Goal: Book appointment/travel/reservation

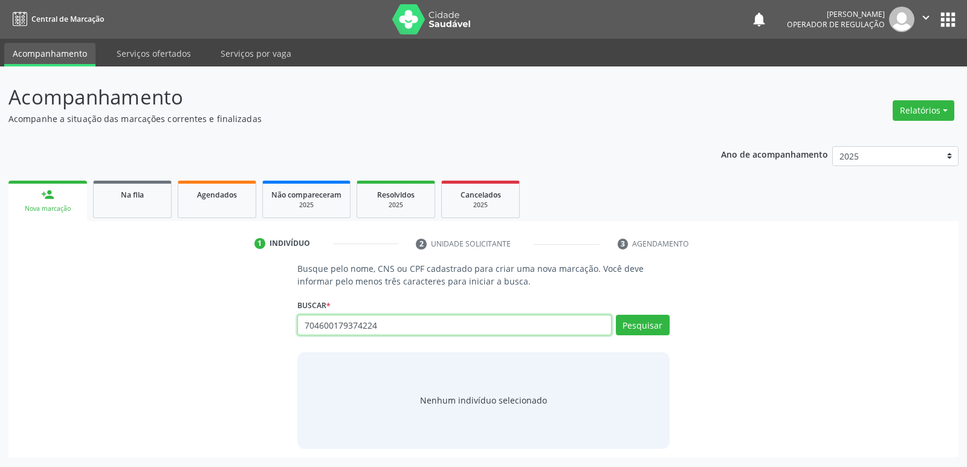
type input "704600179374224"
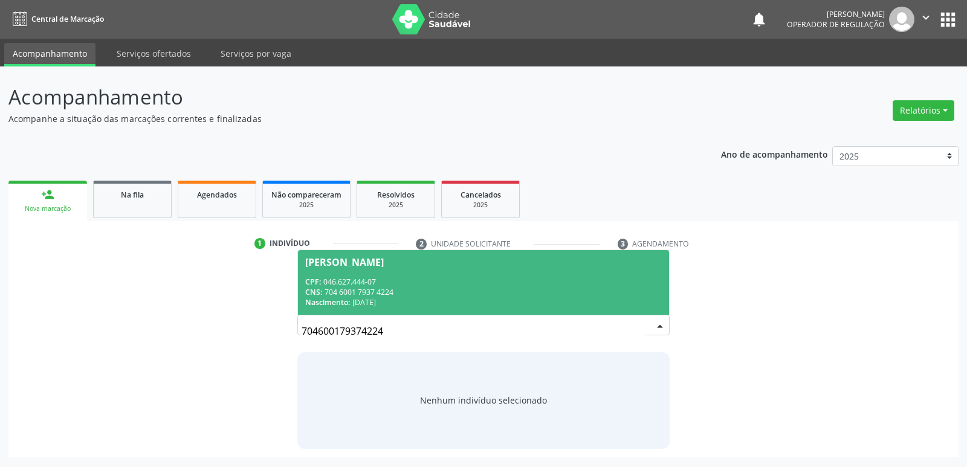
click at [394, 269] on span "[PERSON_NAME] CPF: 046.627.444-07 CNS: 704 6001 7937 4224 Nascimento: [DATE]" at bounding box center [483, 282] width 371 height 65
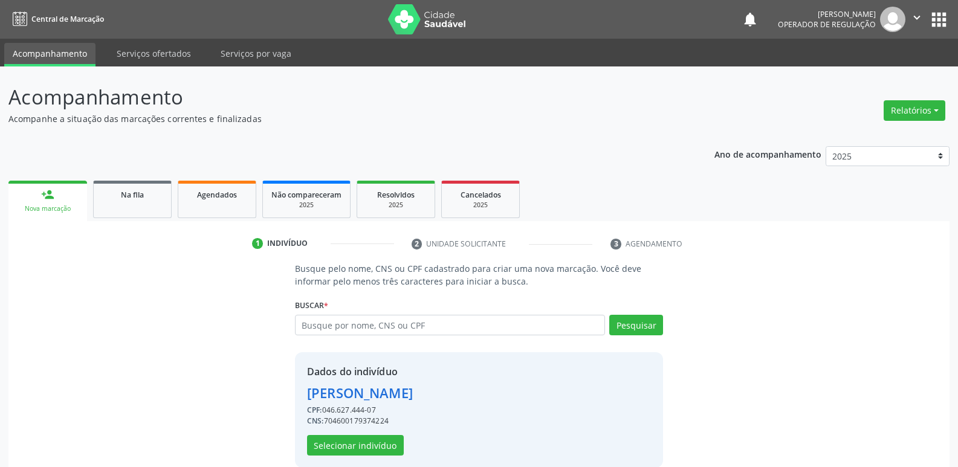
scroll to position [18, 0]
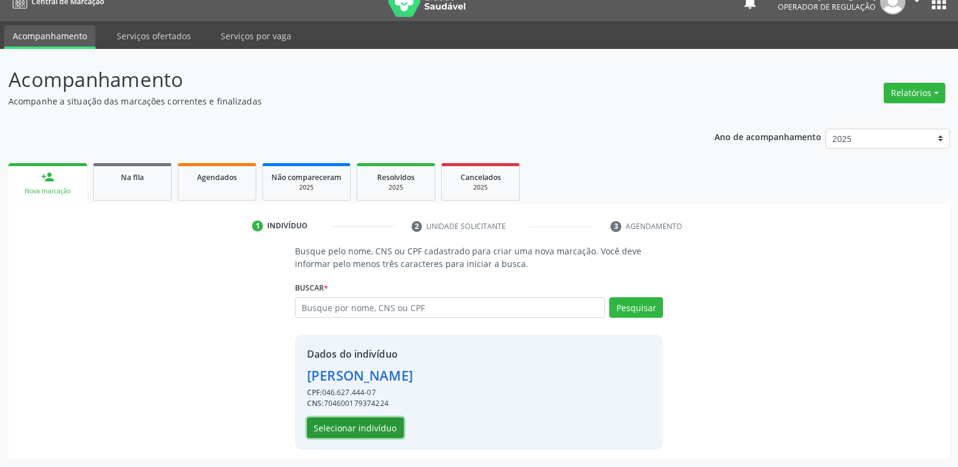
click at [376, 427] on button "Selecionar indivíduo" at bounding box center [355, 428] width 97 height 21
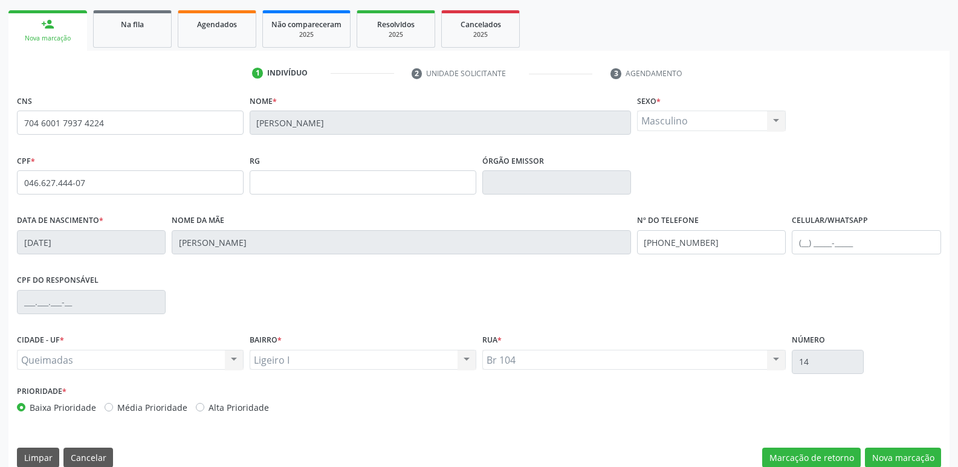
scroll to position [188, 0]
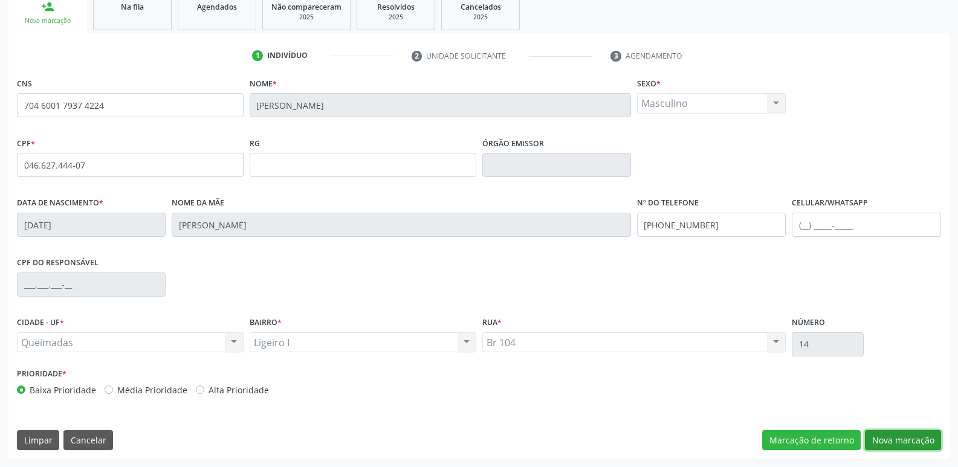
drag, startPoint x: 887, startPoint y: 444, endPoint x: 840, endPoint y: 424, distance: 51.2
click at [886, 444] on button "Nova marcação" at bounding box center [903, 440] width 76 height 21
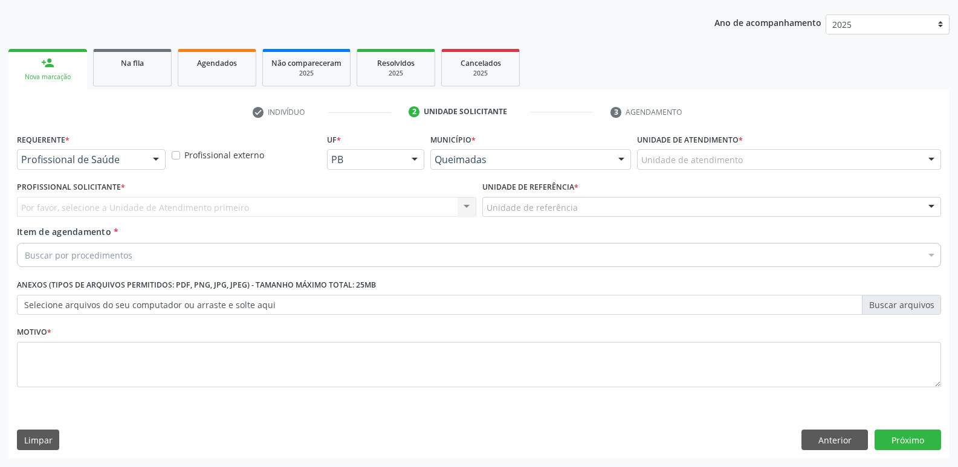
scroll to position [132, 0]
drag, startPoint x: 131, startPoint y: 160, endPoint x: 129, endPoint y: 182, distance: 22.4
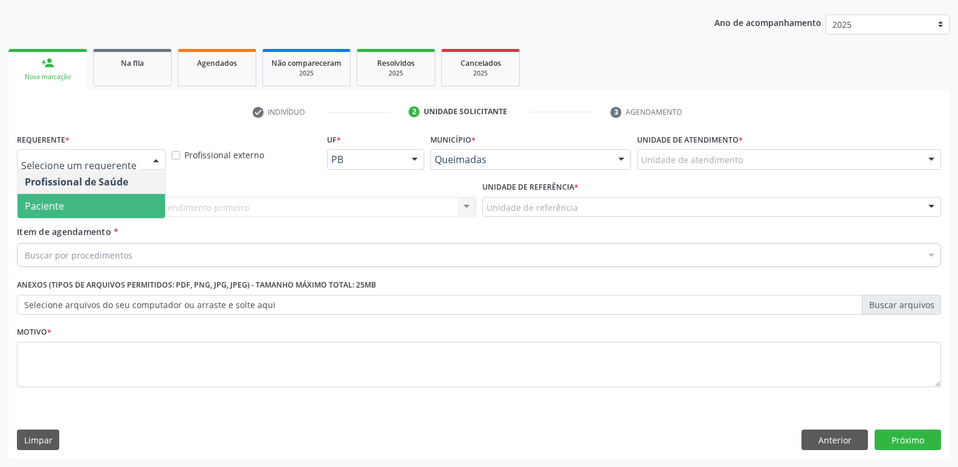
click at [123, 199] on span "Paciente" at bounding box center [91, 206] width 147 height 24
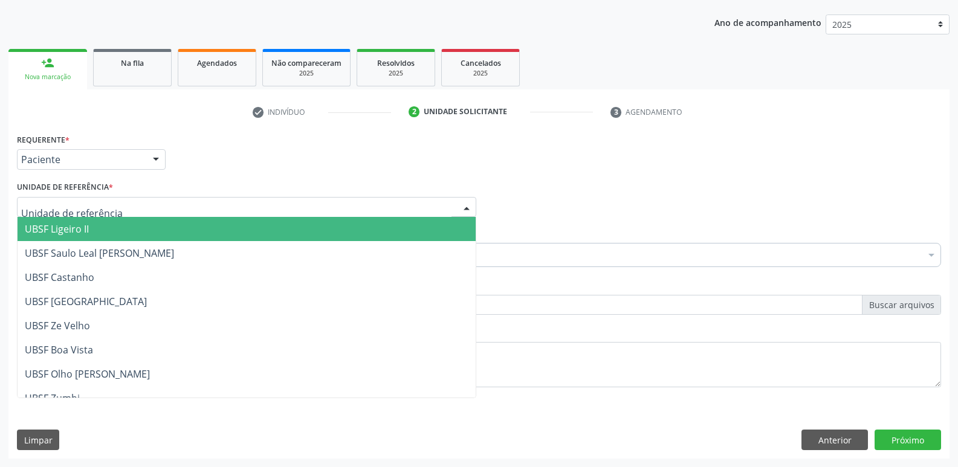
click at [155, 204] on div at bounding box center [246, 207] width 459 height 21
type input "li"
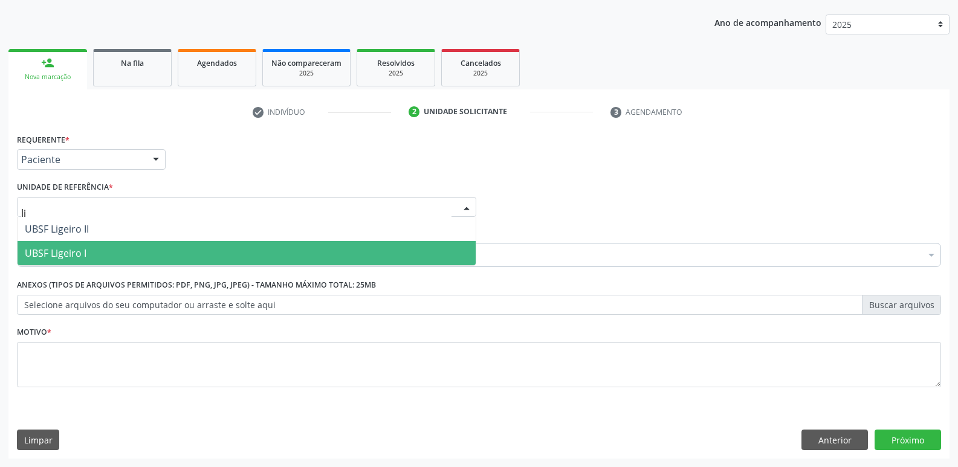
drag, startPoint x: 143, startPoint y: 247, endPoint x: 145, endPoint y: 260, distance: 12.9
click at [142, 247] on span "UBSF Ligeiro I" at bounding box center [247, 253] width 458 height 24
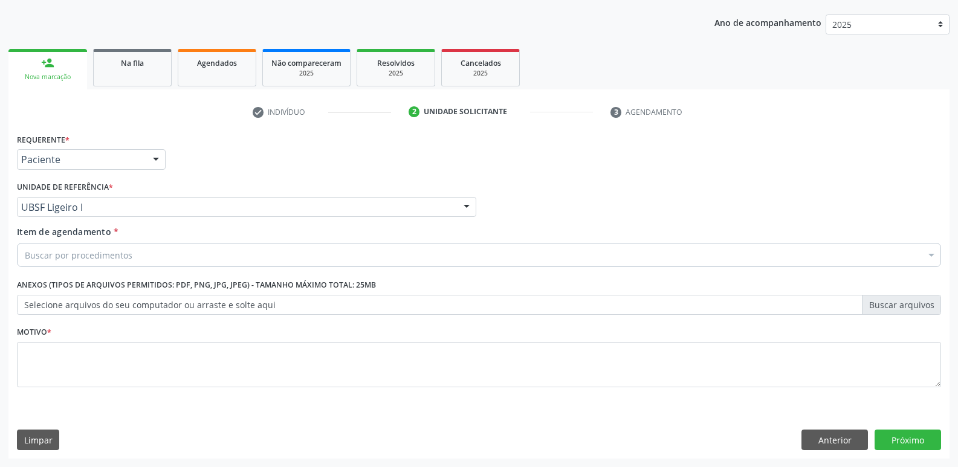
drag, startPoint x: 144, startPoint y: 266, endPoint x: 144, endPoint y: 253, distance: 13.3
click at [143, 266] on div "Buscar por procedimentos" at bounding box center [479, 255] width 924 height 24
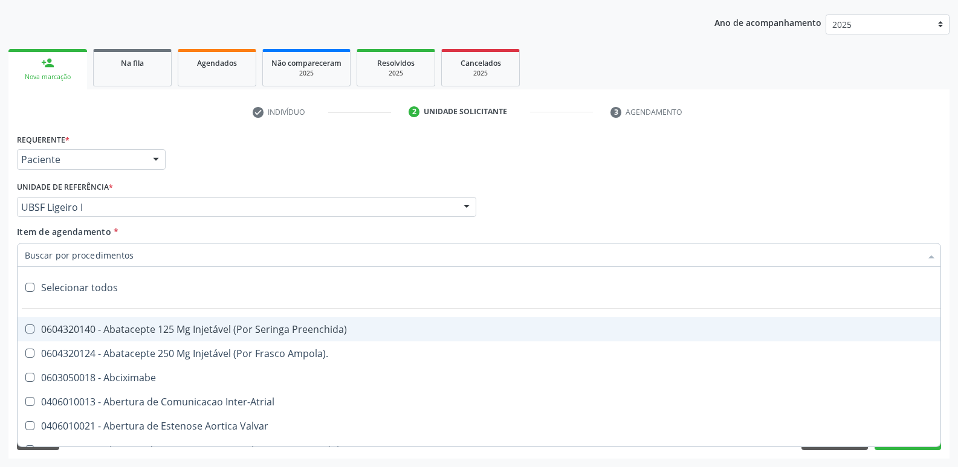
click at [143, 251] on input "Item de agendamento *" at bounding box center [473, 255] width 896 height 24
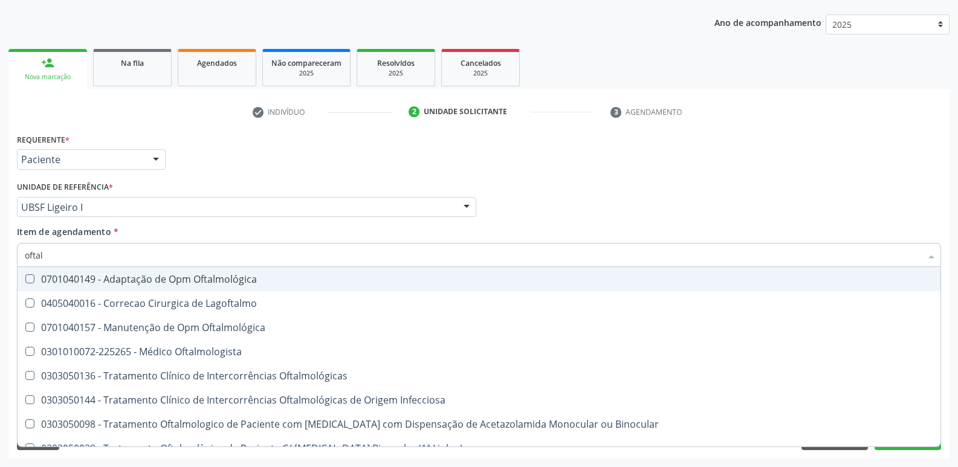
type input "oftalm"
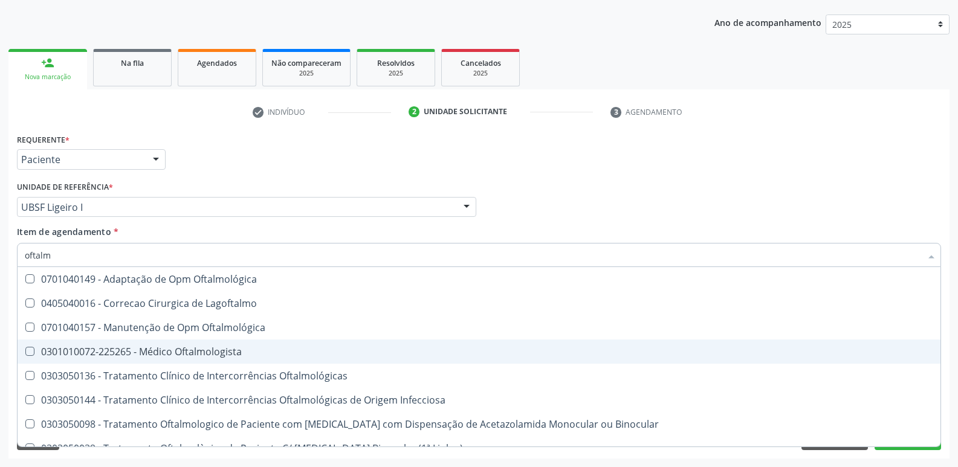
click at [230, 356] on div "0301010072-225265 - Médico Oftalmologista" at bounding box center [479, 352] width 909 height 10
checkbox Oftalmologista "true"
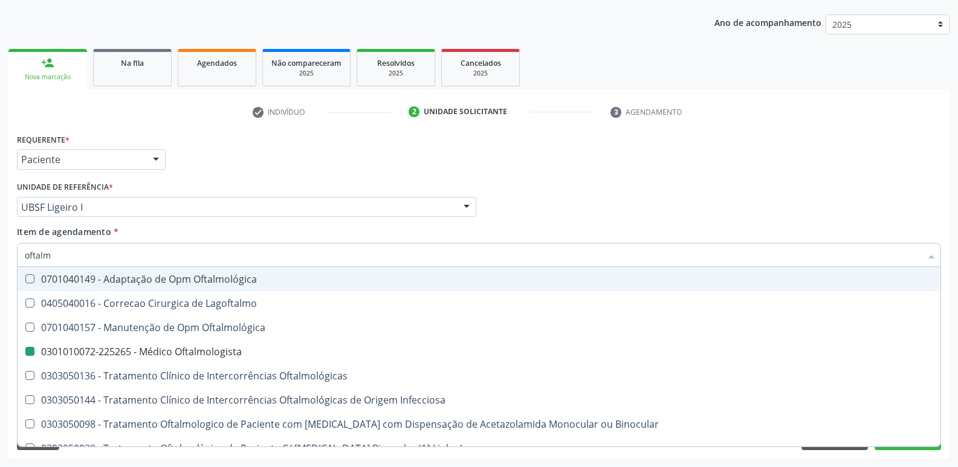
drag, startPoint x: 263, startPoint y: 189, endPoint x: 249, endPoint y: 247, distance: 59.7
click at [262, 190] on div "Unidade de referência * UBSF Ligeiro I UBSF Ligeiro II UBSF Saulo Leal [PERSON_…" at bounding box center [246, 197] width 459 height 39
checkbox Lagoftalmo "true"
checkbox Oftalmologista "false"
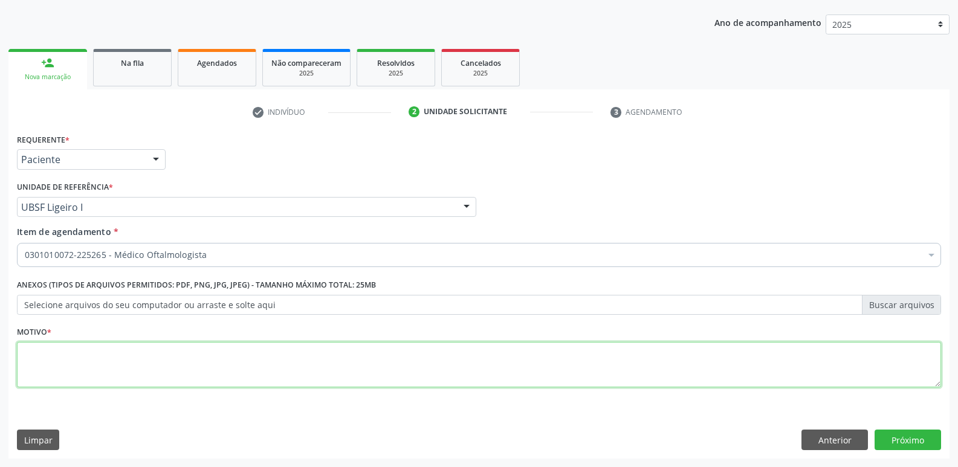
click at [183, 354] on textarea at bounding box center [479, 365] width 924 height 46
drag, startPoint x: 126, startPoint y: 354, endPoint x: 0, endPoint y: 301, distance: 136.8
click at [0, 302] on div "Acompanhamento Acompanhe a situação das marcações correntes e finalizadas Relat…" at bounding box center [479, 201] width 958 height 533
type textarea "avaliação"
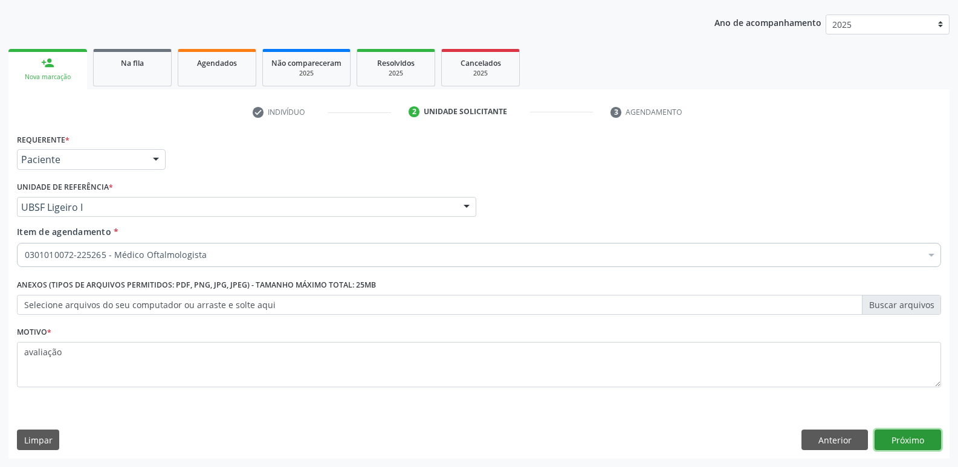
click at [909, 439] on button "Próximo" at bounding box center [908, 440] width 66 height 21
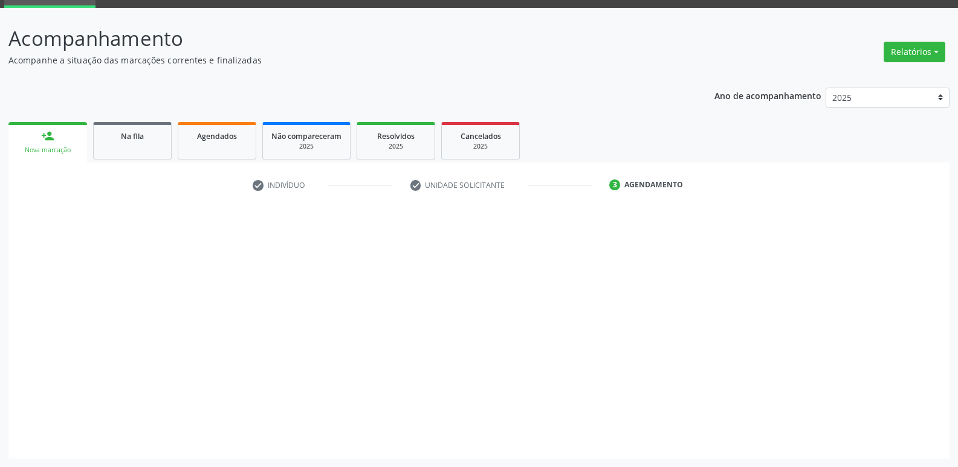
scroll to position [59, 0]
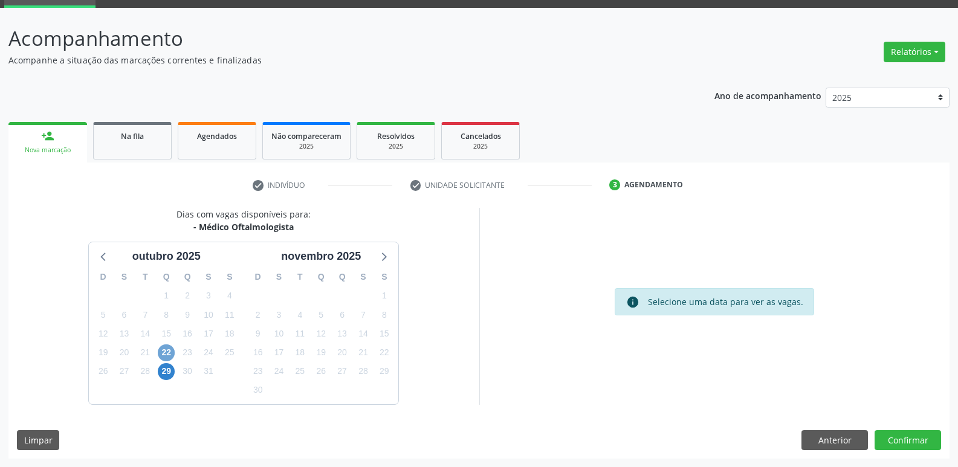
click at [164, 348] on span "22" at bounding box center [166, 353] width 17 height 17
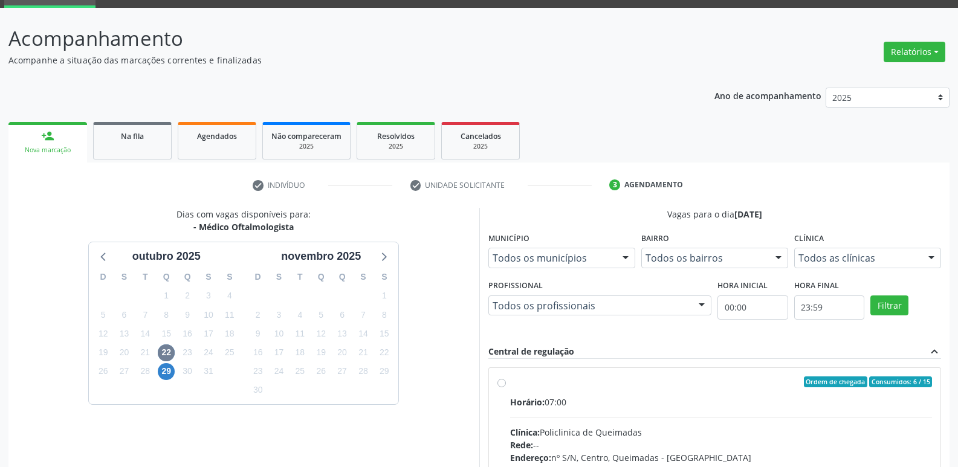
drag, startPoint x: 875, startPoint y: 418, endPoint x: 925, endPoint y: 316, distance: 113.8
radio input "true"
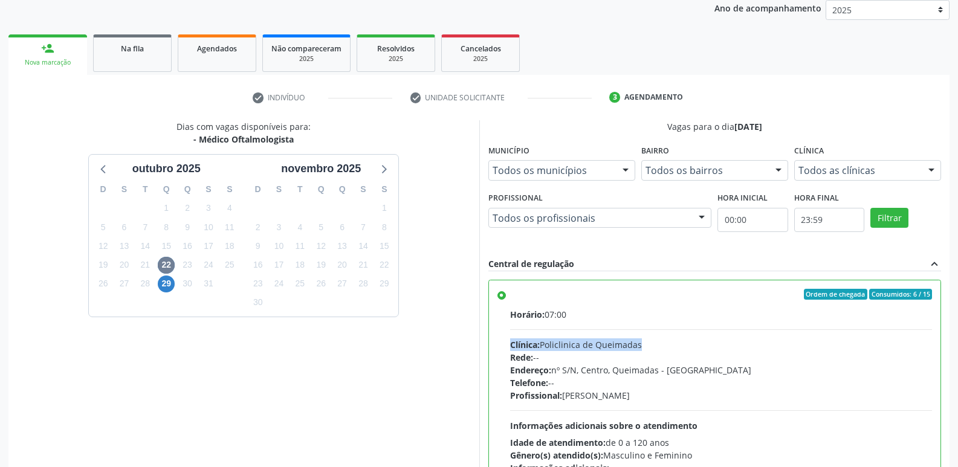
scroll to position [255, 0]
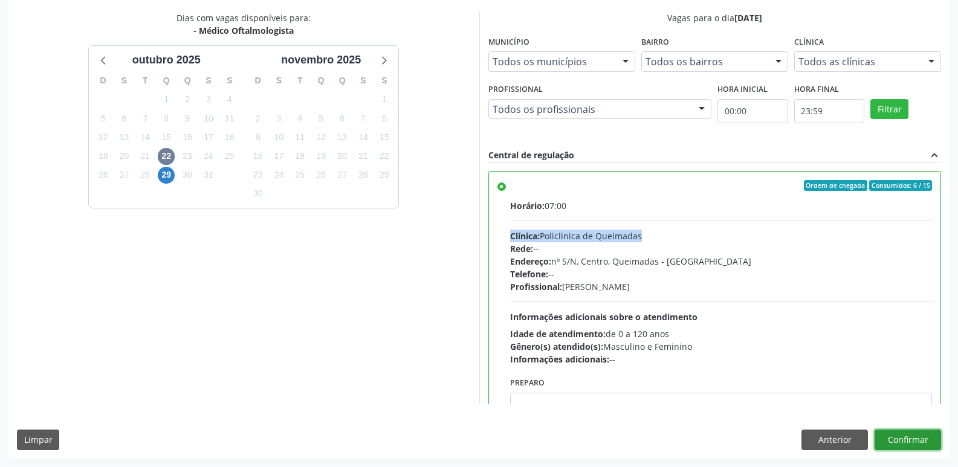
click at [914, 440] on button "Confirmar" at bounding box center [908, 440] width 66 height 21
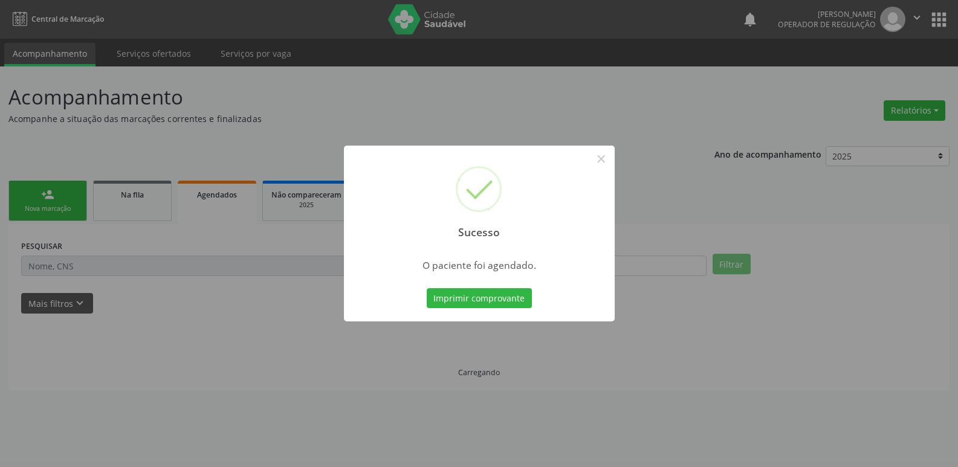
scroll to position [0, 0]
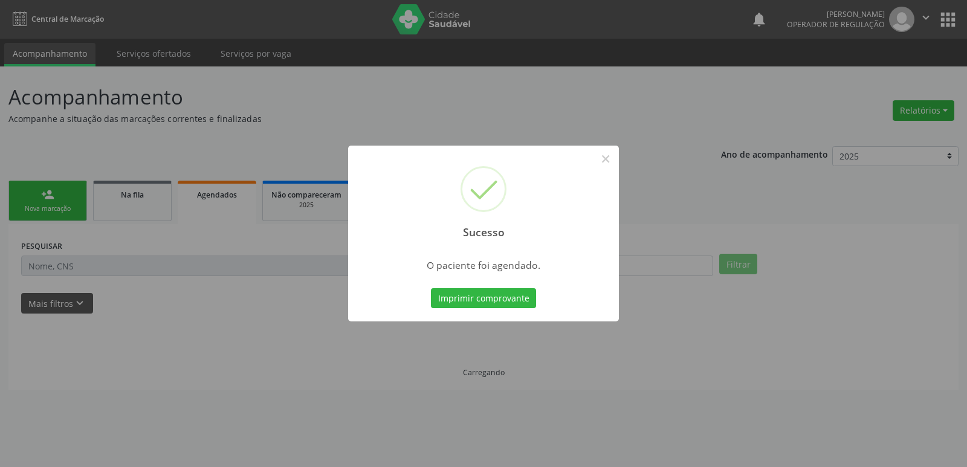
click at [431, 288] on button "Imprimir comprovante" at bounding box center [483, 298] width 105 height 21
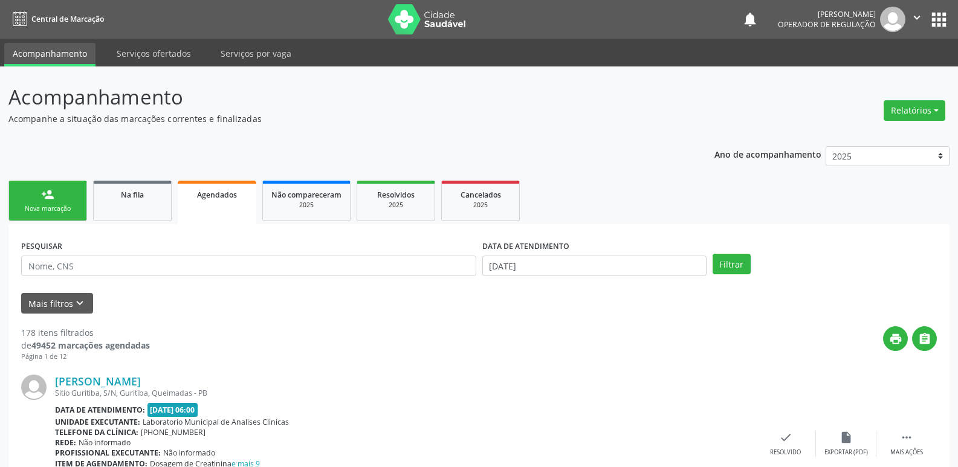
click at [44, 183] on link "person_add Nova marcação" at bounding box center [47, 201] width 79 height 40
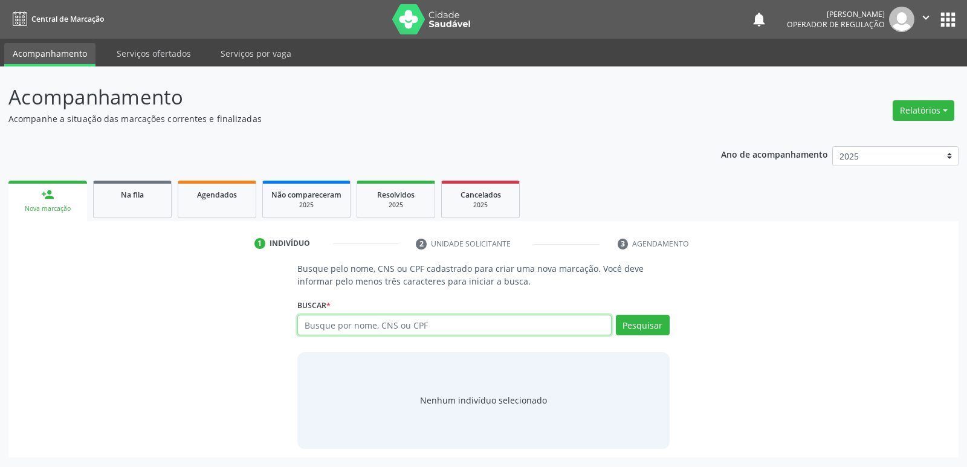
drag, startPoint x: 406, startPoint y: 330, endPoint x: 408, endPoint y: 296, distance: 34.5
click at [406, 328] on input "text" at bounding box center [454, 325] width 314 height 21
type input "700500169308251"
click at [634, 323] on button "Pesquisar" at bounding box center [643, 325] width 54 height 21
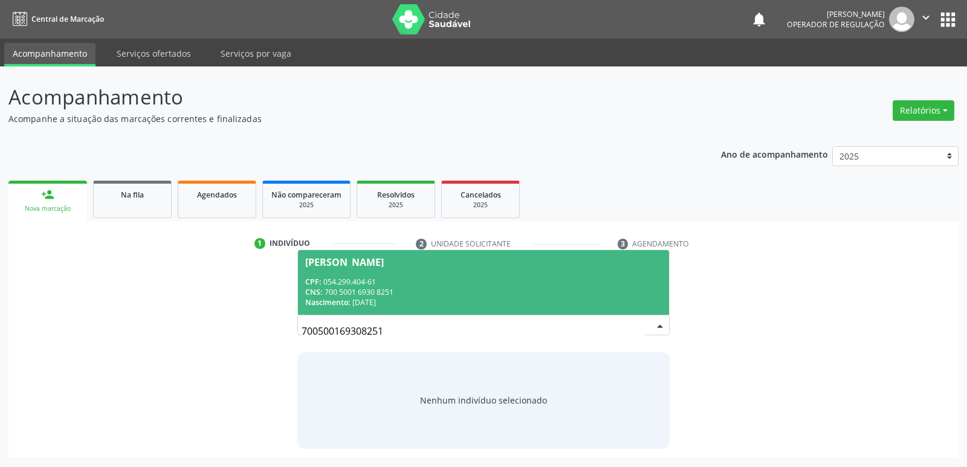
click at [405, 285] on div "CPF: 054.299.404-61" at bounding box center [483, 282] width 356 height 10
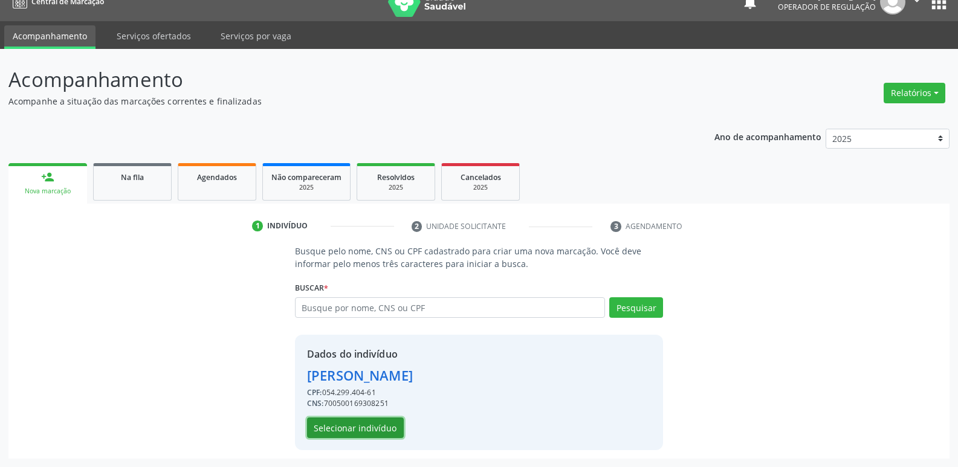
drag, startPoint x: 370, startPoint y: 430, endPoint x: 380, endPoint y: 430, distance: 10.3
click at [380, 430] on button "Selecionar indivíduo" at bounding box center [355, 428] width 97 height 21
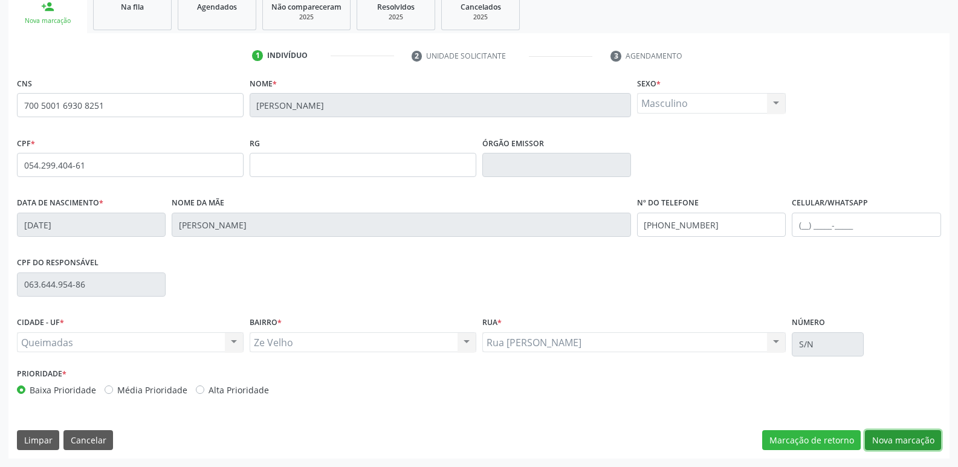
click at [891, 435] on button "Nova marcação" at bounding box center [903, 440] width 76 height 21
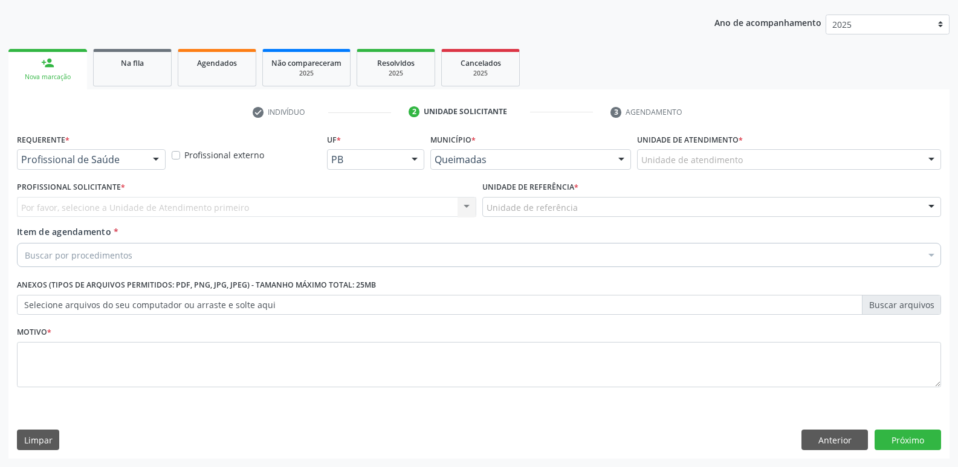
scroll to position [132, 0]
drag, startPoint x: 109, startPoint y: 161, endPoint x: 106, endPoint y: 177, distance: 16.6
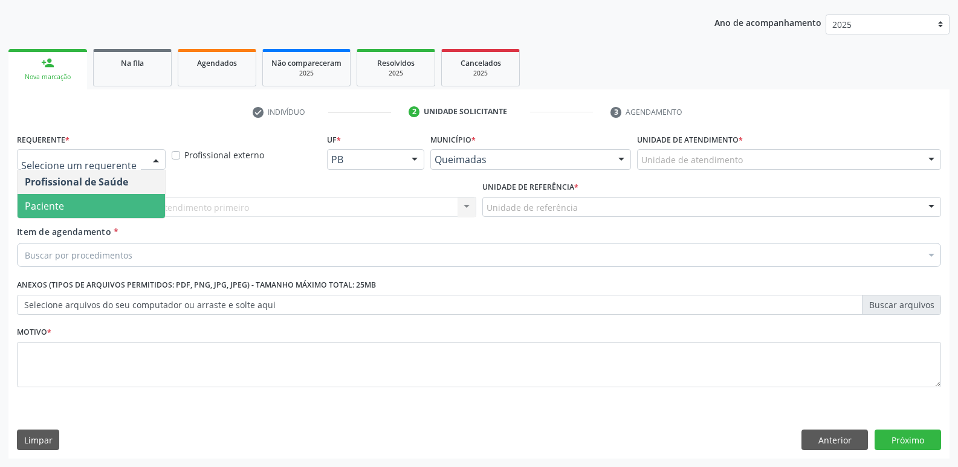
drag, startPoint x: 101, startPoint y: 203, endPoint x: 409, endPoint y: 268, distance: 314.5
click at [124, 207] on span "Paciente" at bounding box center [91, 206] width 147 height 24
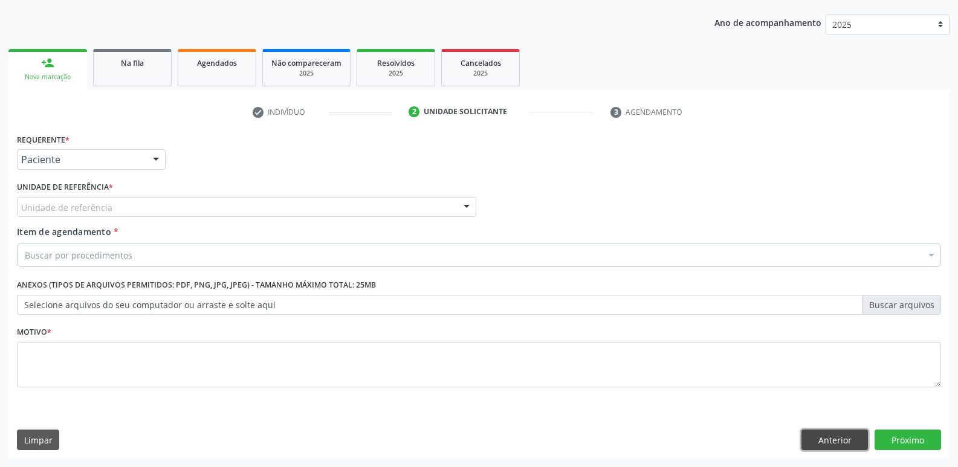
drag, startPoint x: 832, startPoint y: 443, endPoint x: 847, endPoint y: 436, distance: 16.0
click at [836, 441] on button "Anterior" at bounding box center [835, 440] width 66 height 21
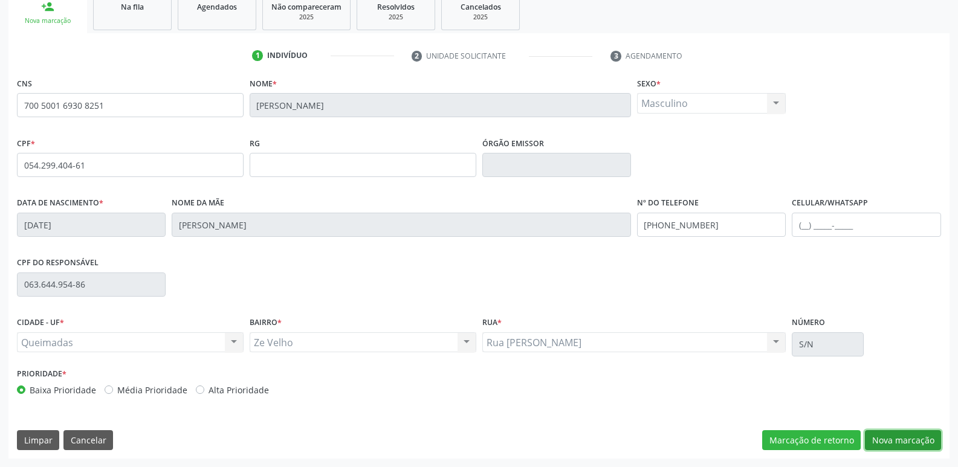
click at [889, 430] on button "Nova marcação" at bounding box center [903, 440] width 76 height 21
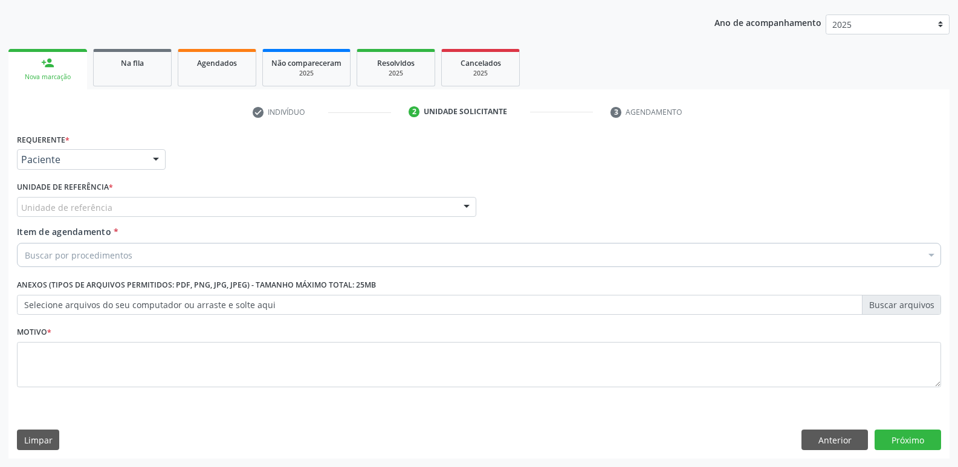
click at [143, 207] on div "Unidade de referência" at bounding box center [246, 207] width 459 height 21
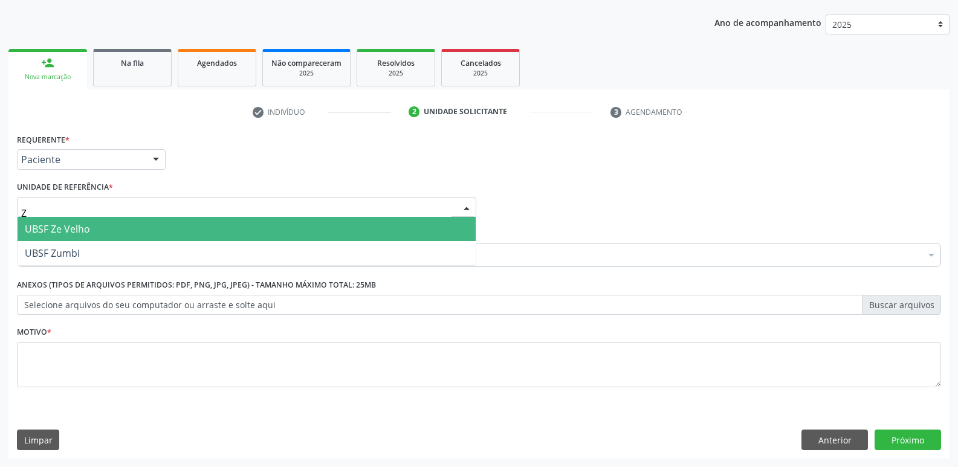
type input "ZE"
drag, startPoint x: 112, startPoint y: 234, endPoint x: 119, endPoint y: 240, distance: 9.0
click at [115, 235] on span "UBSF Ze Velho" at bounding box center [247, 229] width 458 height 24
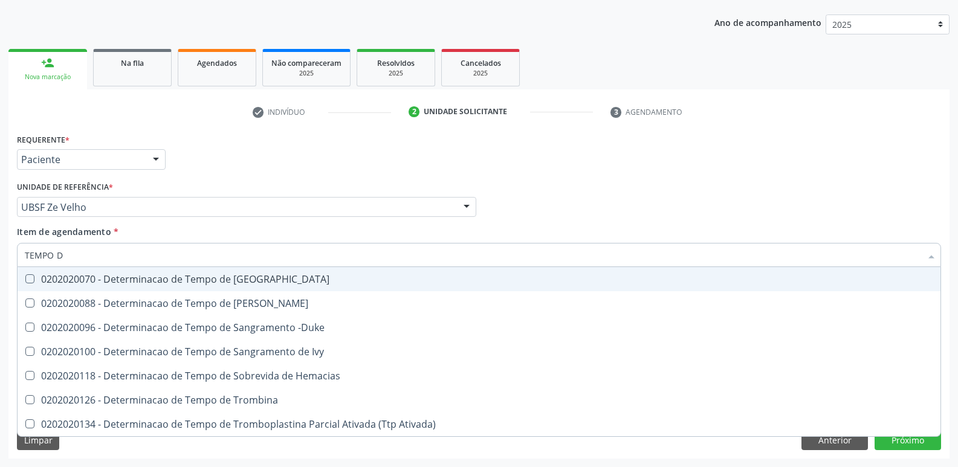
type input "TEMPO DE"
click at [196, 283] on div "0202020070 - Determinacao de Tempo de [GEOGRAPHIC_DATA]" at bounding box center [479, 279] width 909 height 10
checkbox Coagulacao "true"
drag, startPoint x: 256, startPoint y: 162, endPoint x: 183, endPoint y: 310, distance: 164.9
click at [254, 170] on div "Requerente * Paciente Profissional de Saúde Paciente Nenhum resultado encontrad…" at bounding box center [479, 154] width 930 height 47
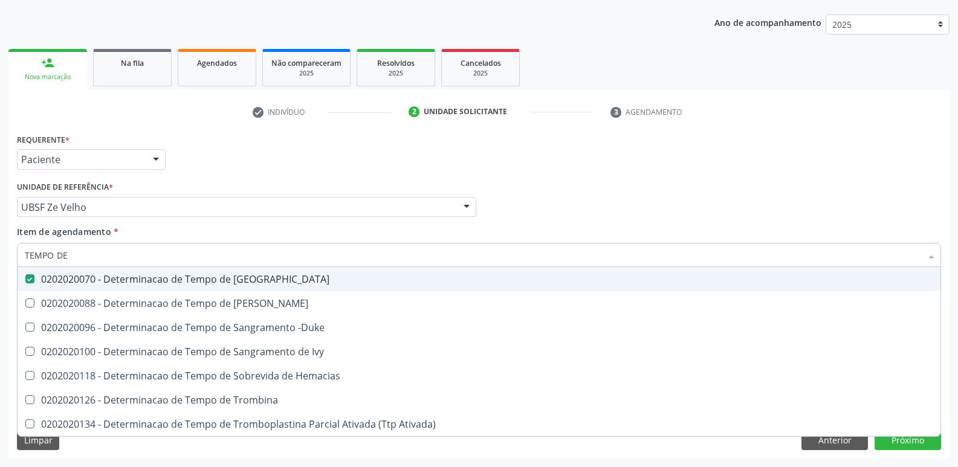
checkbox Euglobulina "true"
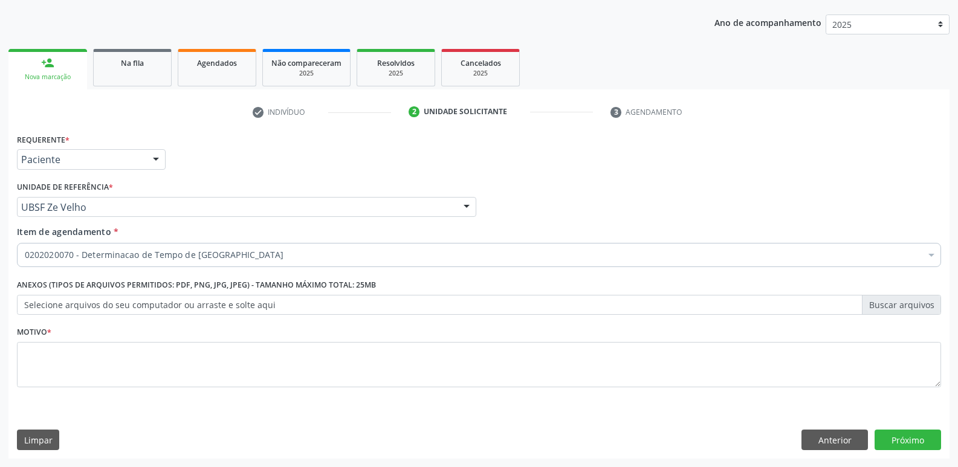
drag, startPoint x: 116, startPoint y: 332, endPoint x: 125, endPoint y: 383, distance: 50.9
click at [116, 335] on div "Motivo *" at bounding box center [479, 355] width 924 height 64
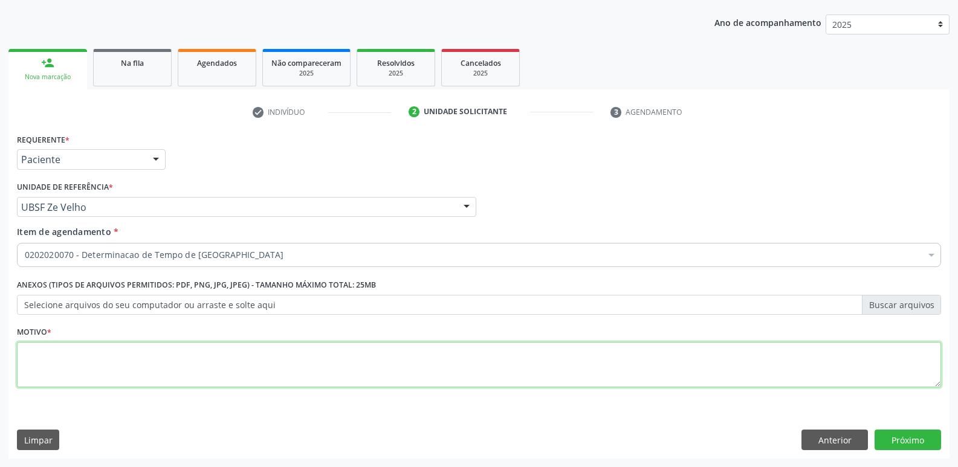
click at [128, 367] on textarea at bounding box center [479, 365] width 924 height 46
paste textarea "NÃO AUTORIZADO"
drag, startPoint x: 242, startPoint y: 366, endPoint x: 0, endPoint y: 372, distance: 241.8
click at [0, 372] on div "Acompanhamento Acompanhe a situação das marcações correntes e finalizadas Relat…" at bounding box center [479, 201] width 958 height 533
type textarea "AVALIAÇÃO"
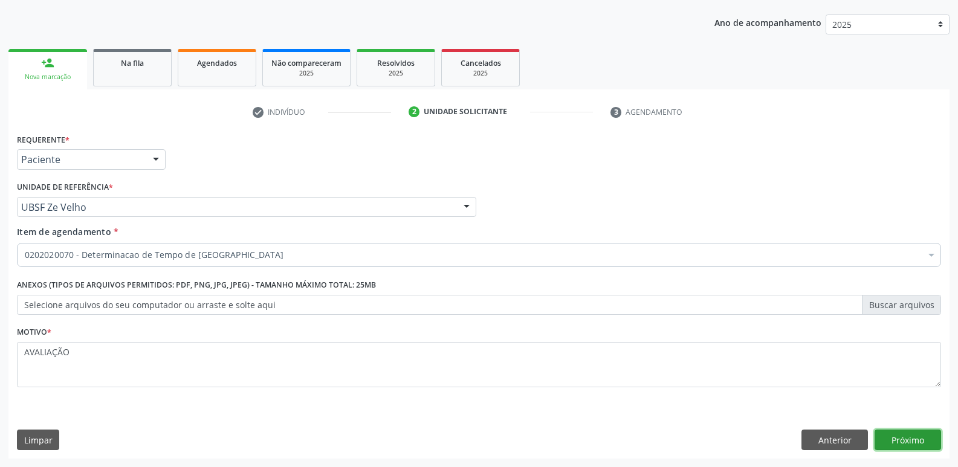
click at [907, 434] on button "Próximo" at bounding box center [908, 440] width 66 height 21
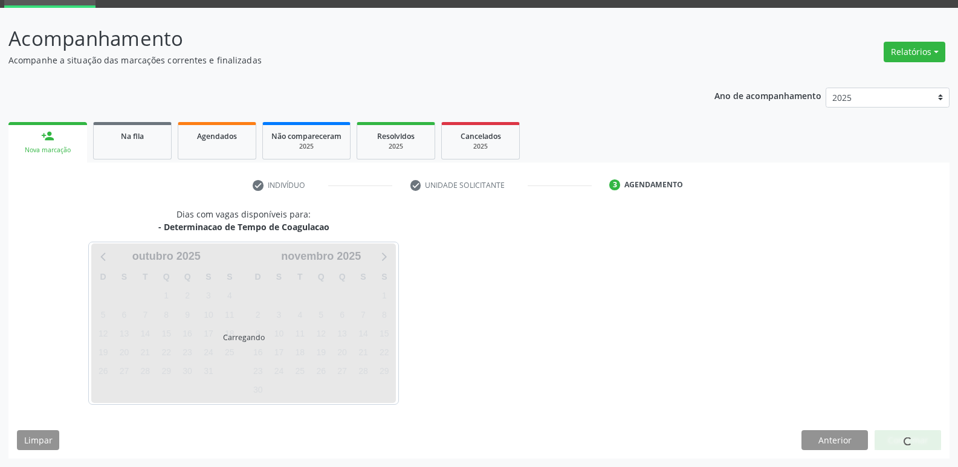
scroll to position [59, 0]
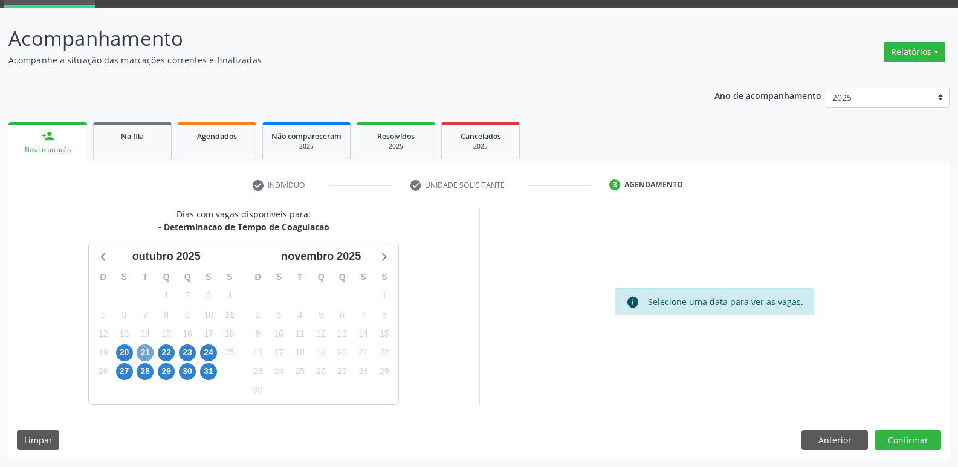
click at [147, 355] on span "21" at bounding box center [145, 353] width 17 height 17
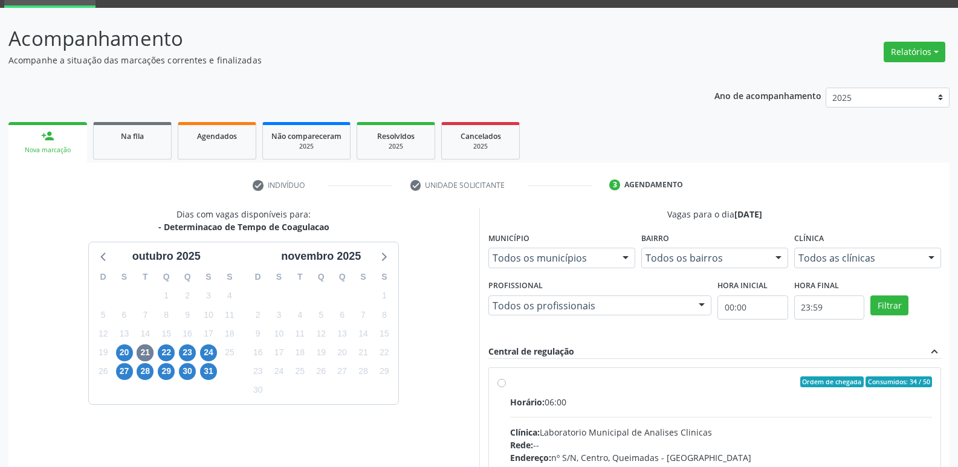
click at [854, 394] on label "Ordem de chegada Consumidos: 34 / 50 Horário: 06:00 Clínica: Laboratorio Munici…" at bounding box center [721, 470] width 423 height 186
click at [506, 387] on input "Ordem de chegada Consumidos: 34 / 50 Horário: 06:00 Clínica: Laboratorio Munici…" at bounding box center [501, 382] width 8 height 11
radio input "true"
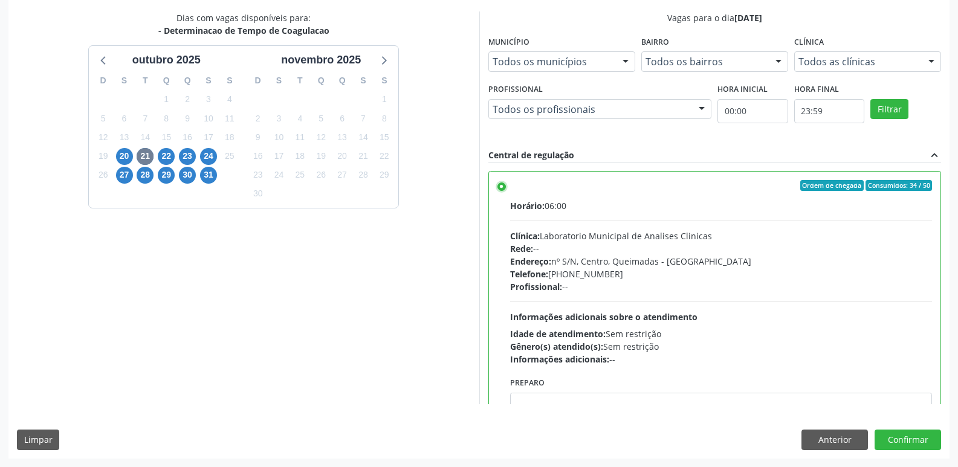
scroll to position [60, 0]
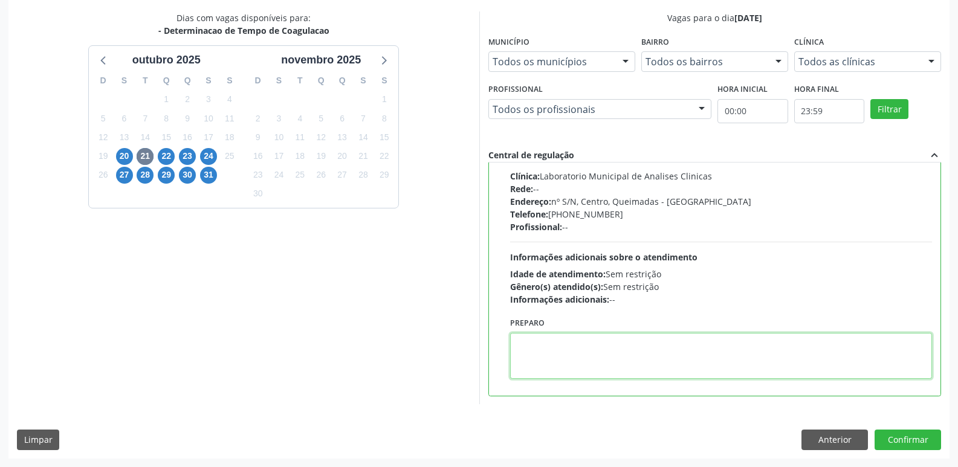
click at [621, 362] on textarea at bounding box center [721, 356] width 423 height 46
type textarea "IR EM [GEOGRAPHIC_DATA]"
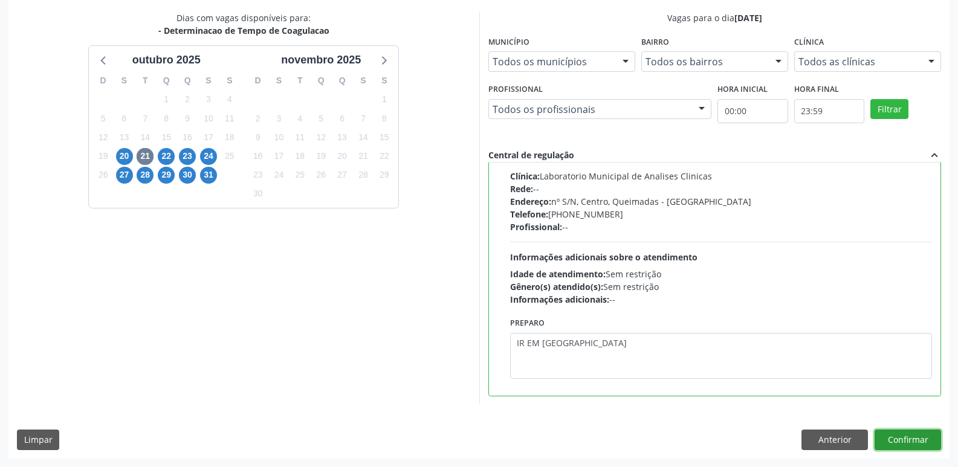
click at [902, 438] on button "Confirmar" at bounding box center [908, 440] width 66 height 21
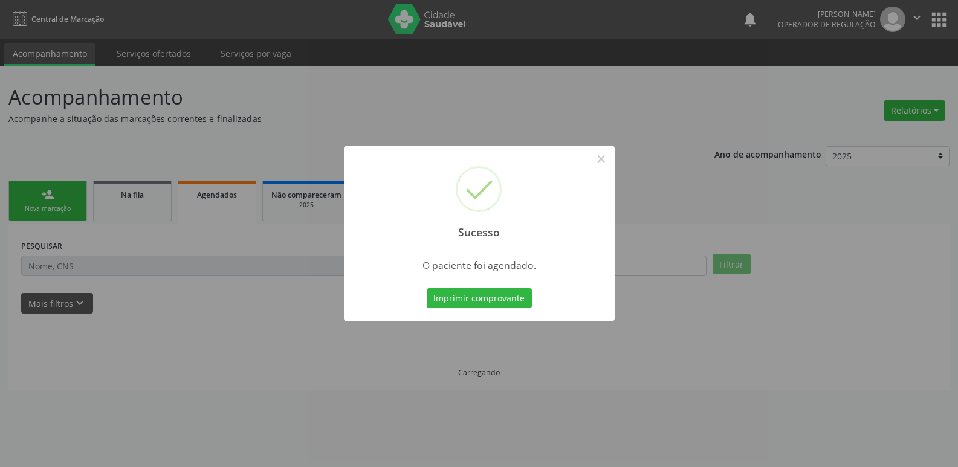
scroll to position [0, 0]
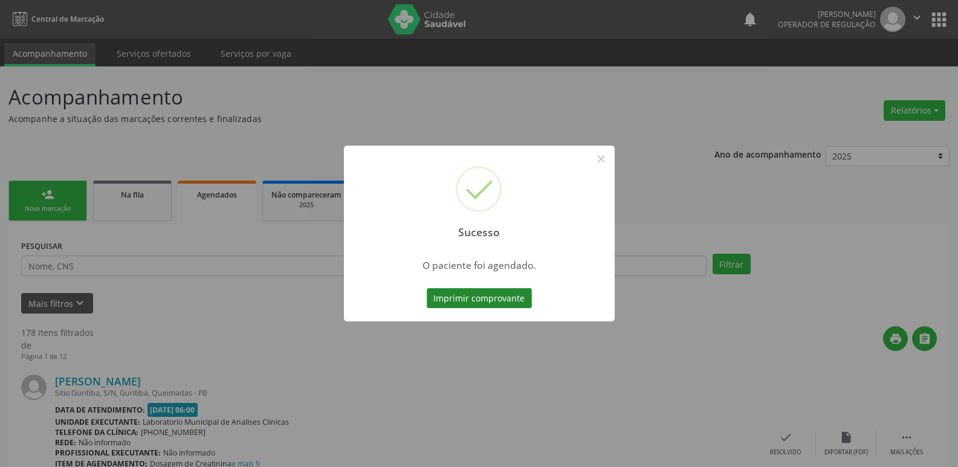
click at [455, 297] on button "Imprimir comprovante" at bounding box center [479, 298] width 105 height 21
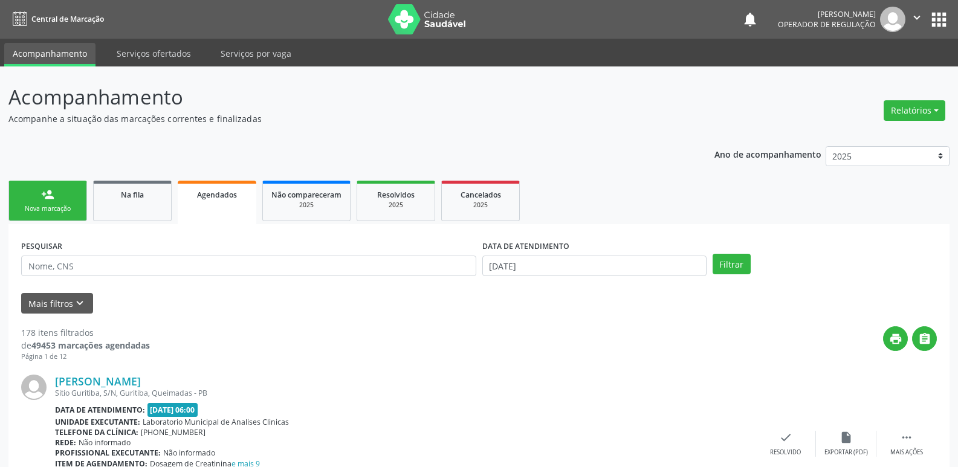
click at [939, 18] on button "apps" at bounding box center [938, 19] width 21 height 21
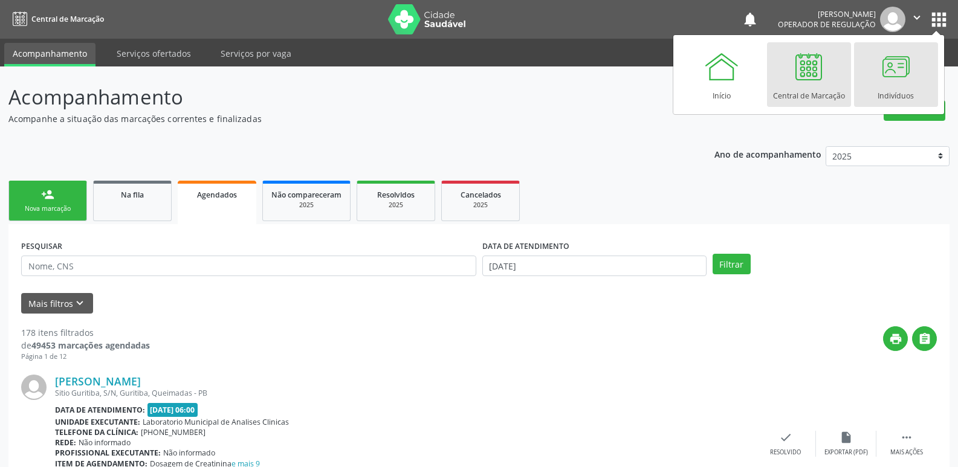
click at [905, 62] on div at bounding box center [896, 66] width 36 height 36
